Goal: Information Seeking & Learning: Find specific page/section

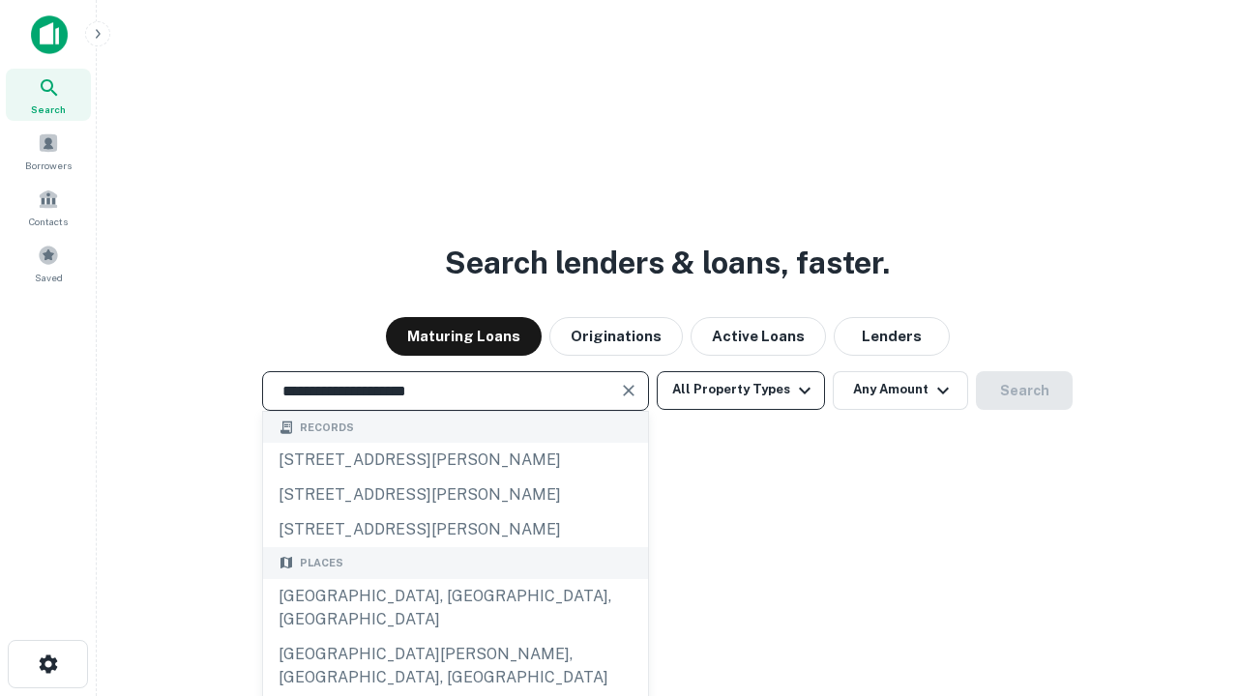
click at [454, 637] on div "[GEOGRAPHIC_DATA], [GEOGRAPHIC_DATA], [GEOGRAPHIC_DATA]" at bounding box center [455, 608] width 385 height 58
click at [741, 390] on button "All Property Types" at bounding box center [741, 390] width 168 height 39
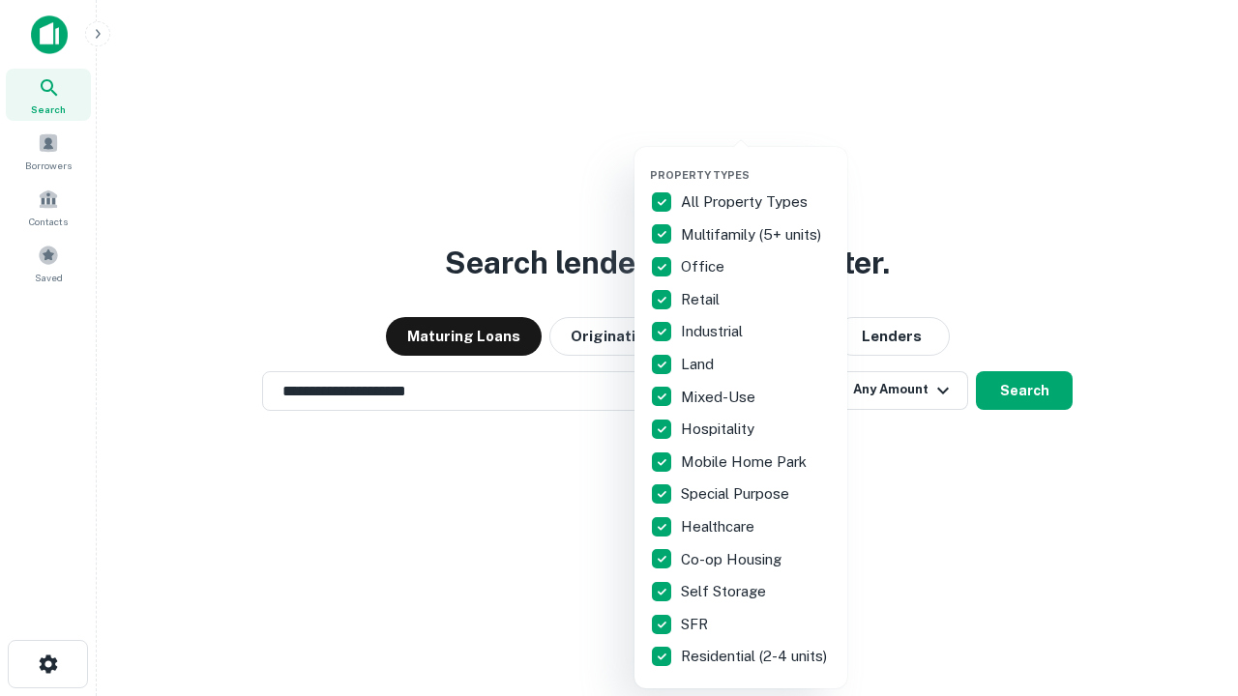
type input "**********"
click at [756, 162] on button "button" at bounding box center [756, 162] width 213 height 1
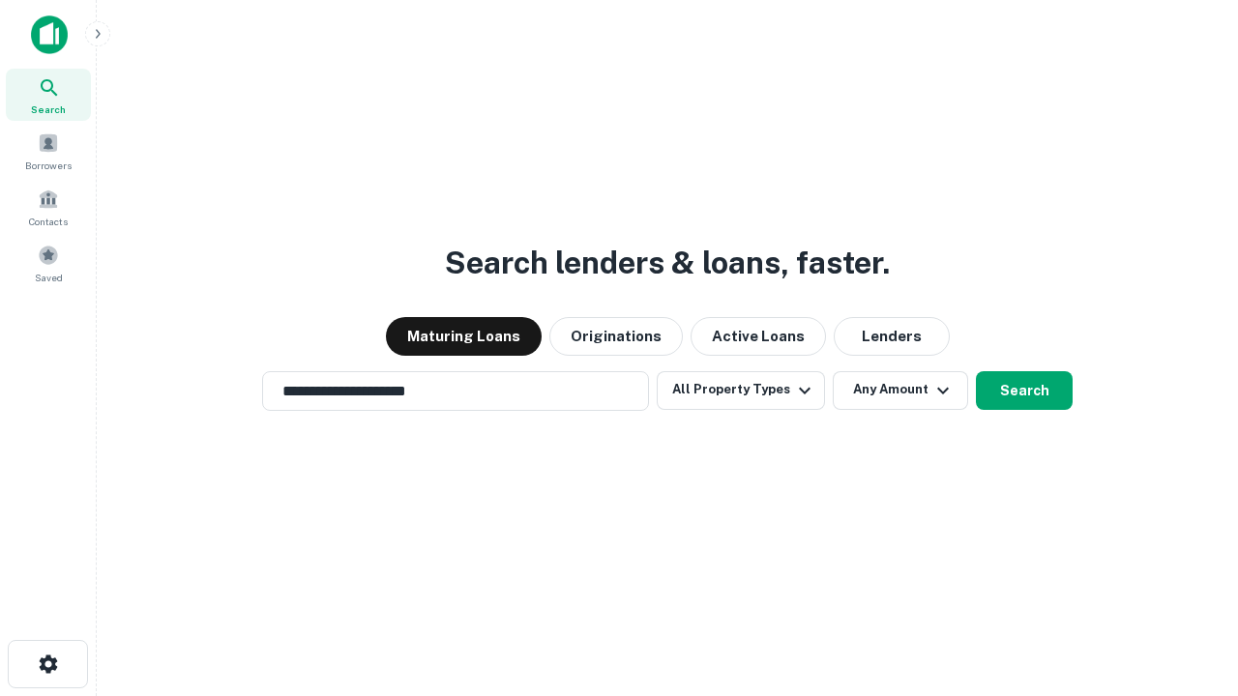
scroll to position [12, 233]
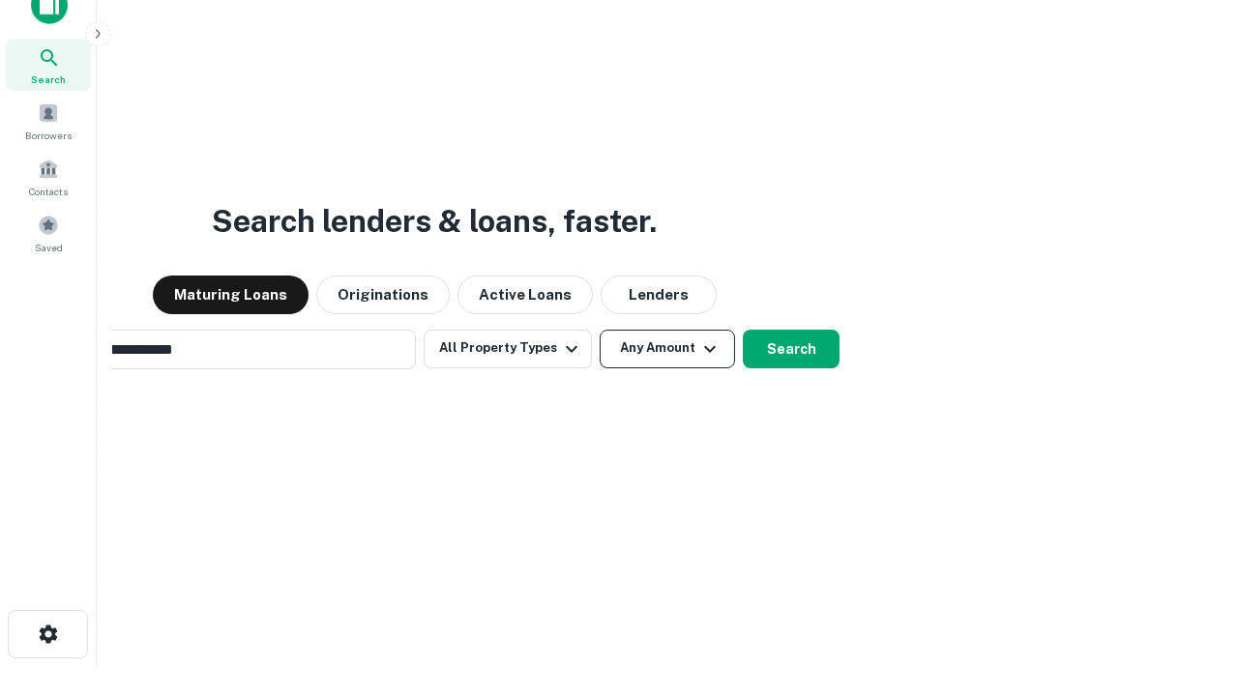
click at [600, 330] on button "Any Amount" at bounding box center [667, 349] width 135 height 39
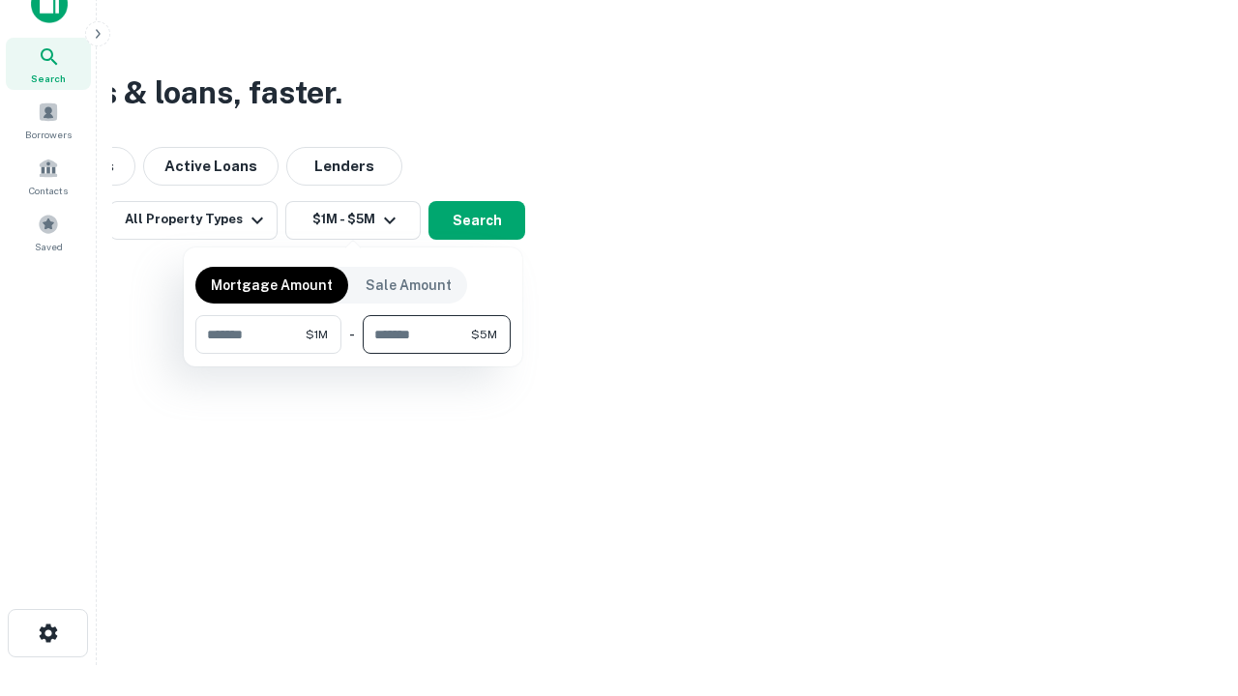
type input "*******"
click at [353, 354] on button "button" at bounding box center [352, 354] width 315 height 1
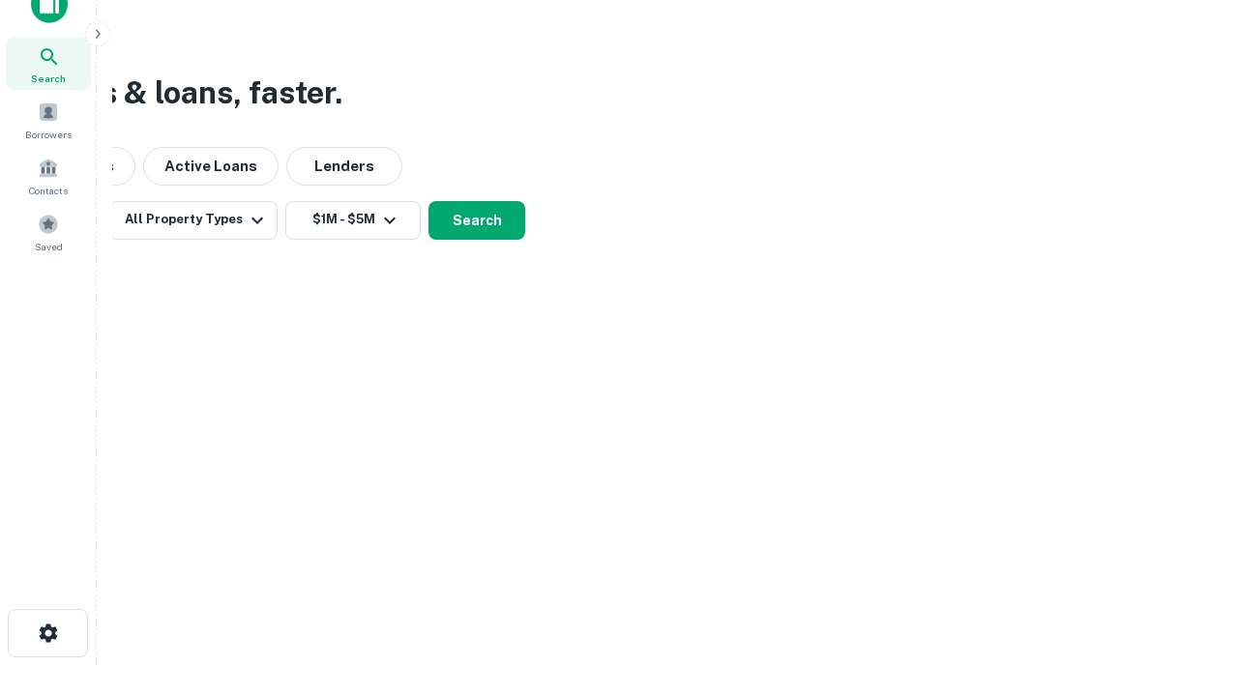
scroll to position [12, 357]
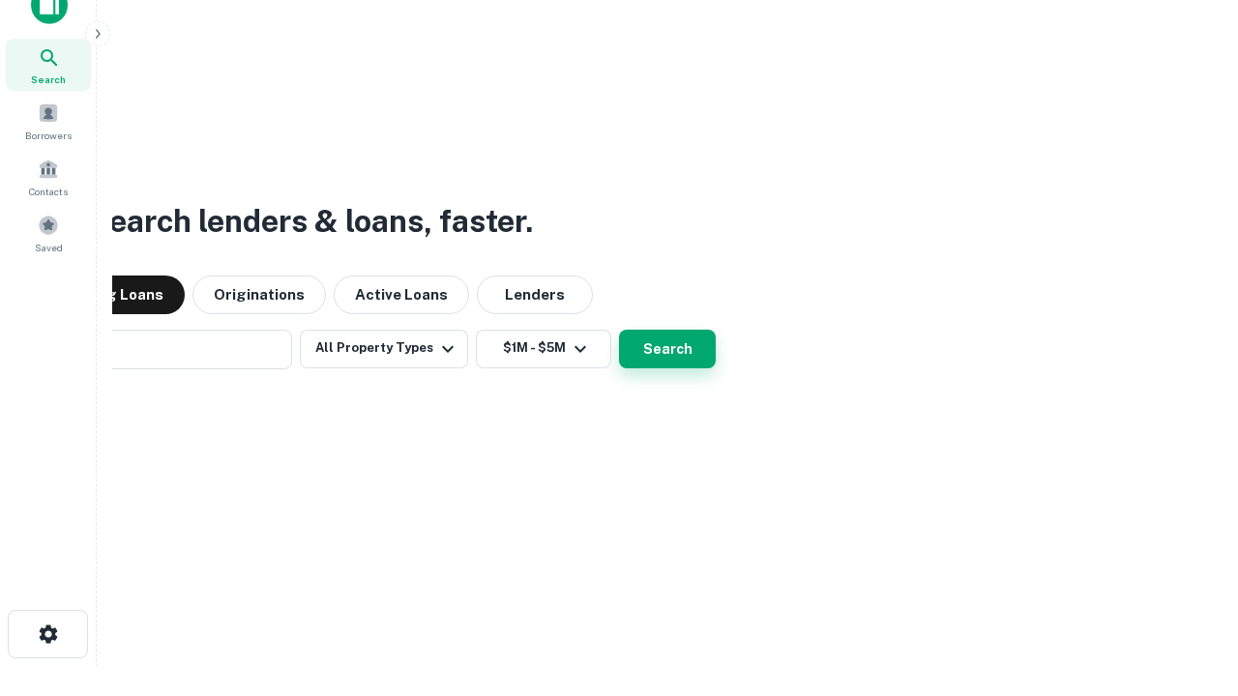
click at [619, 330] on button "Search" at bounding box center [667, 349] width 97 height 39
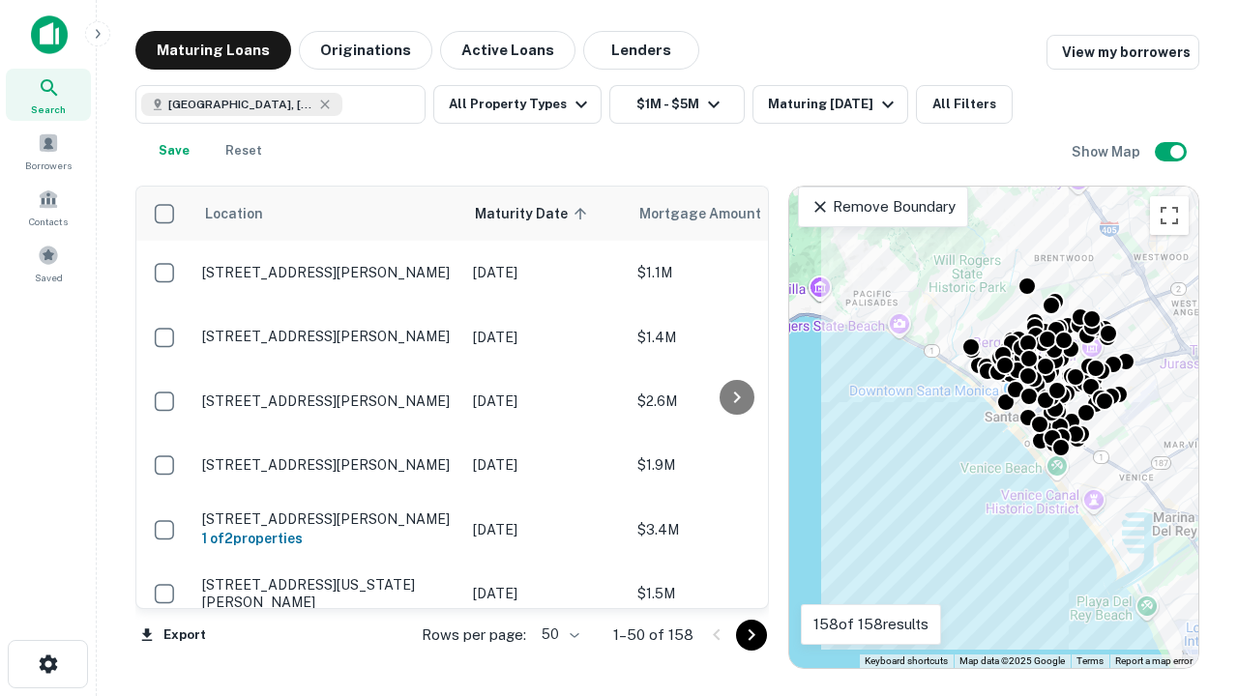
click at [557, 634] on body "Search Borrowers Contacts Saved Maturing Loans Originations Active Loans Lender…" at bounding box center [619, 348] width 1238 height 696
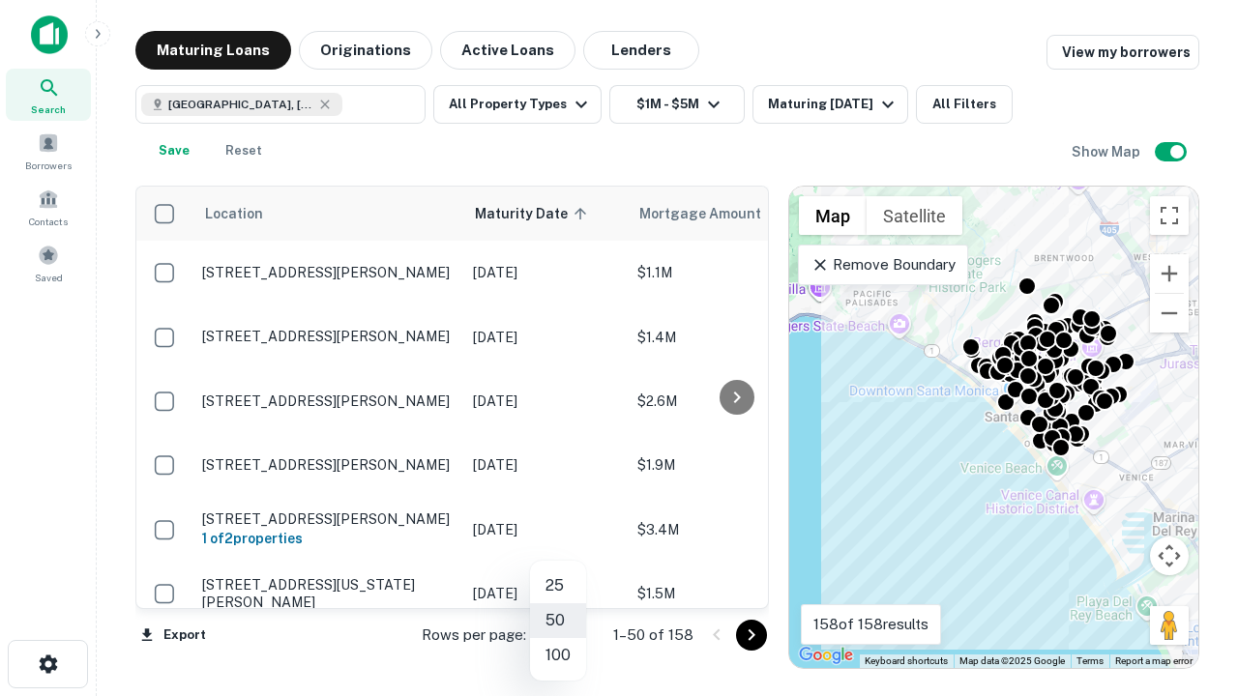
click at [558, 586] on li "25" at bounding box center [558, 586] width 56 height 35
